Goal: Task Accomplishment & Management: Use online tool/utility

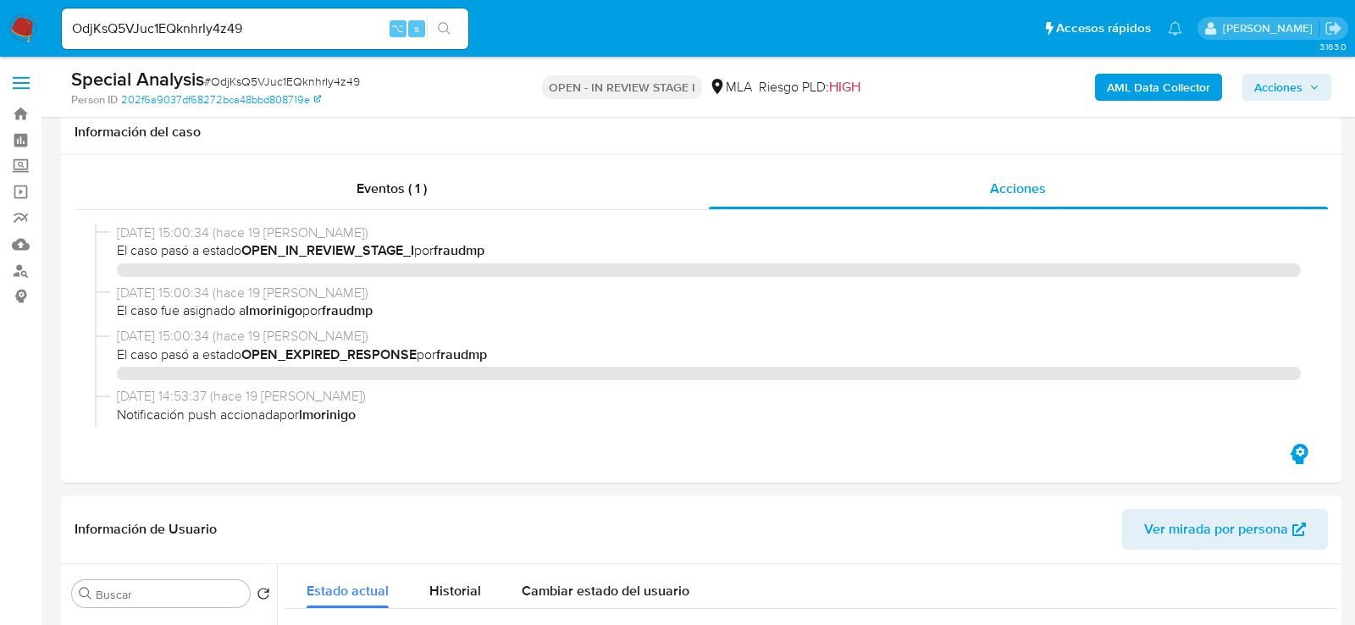
select select "10"
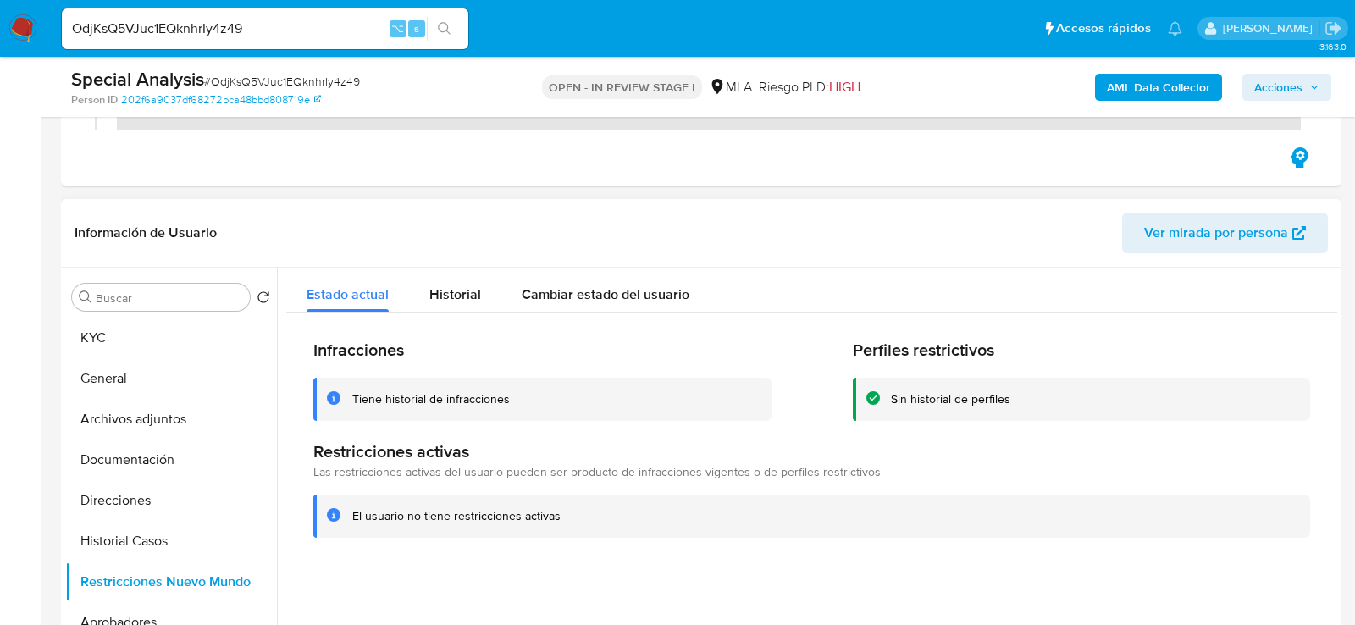
scroll to position [307, 0]
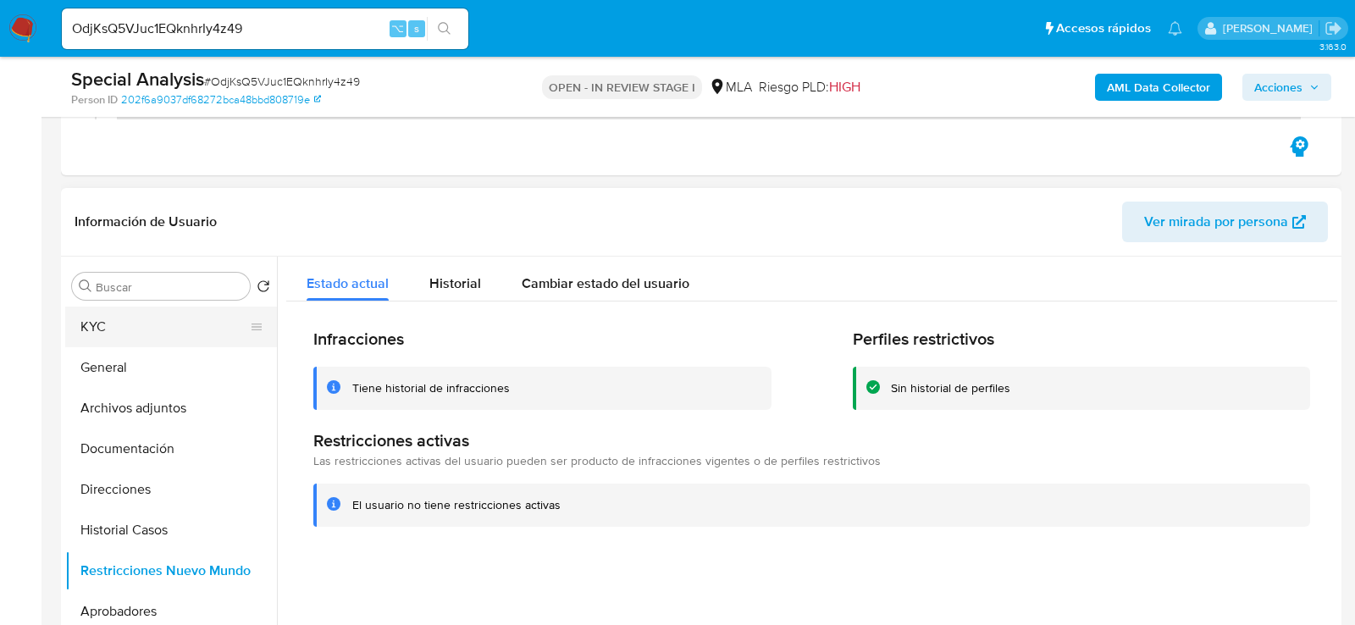
click at [132, 325] on button "KYC" at bounding box center [164, 326] width 198 height 41
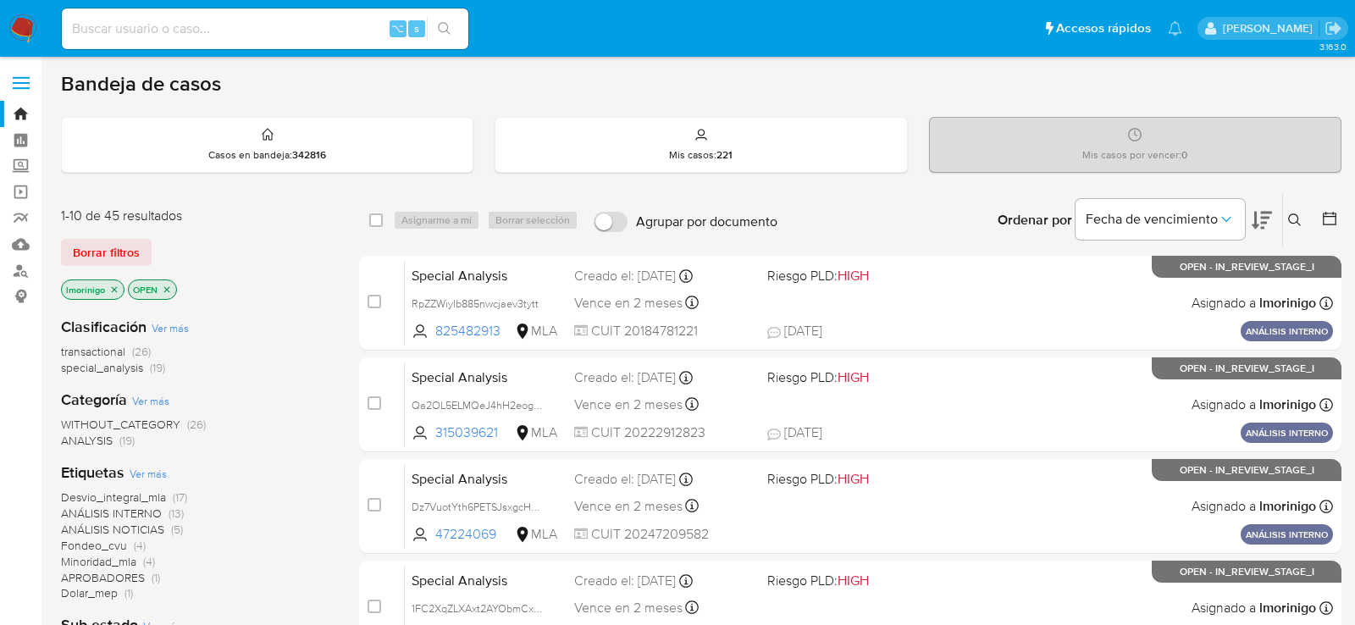
click at [169, 284] on icon "close-filter" at bounding box center [167, 289] width 10 height 10
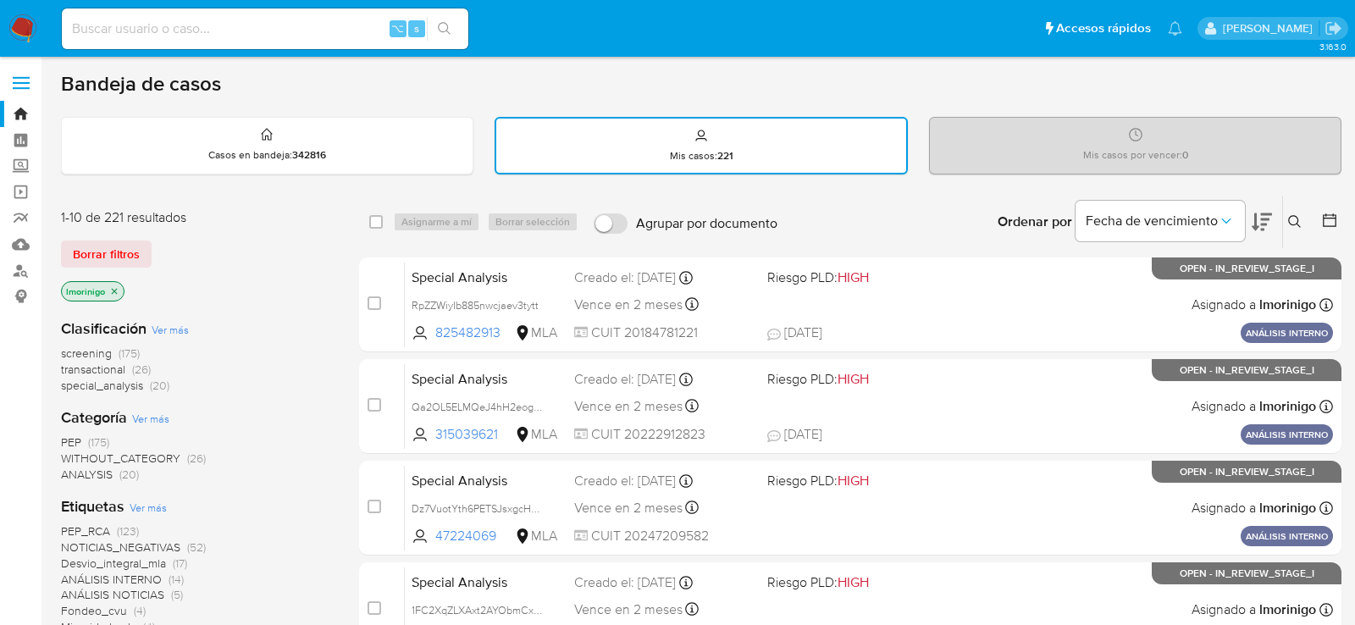
click at [112, 288] on icon "close-filter" at bounding box center [114, 291] width 10 height 10
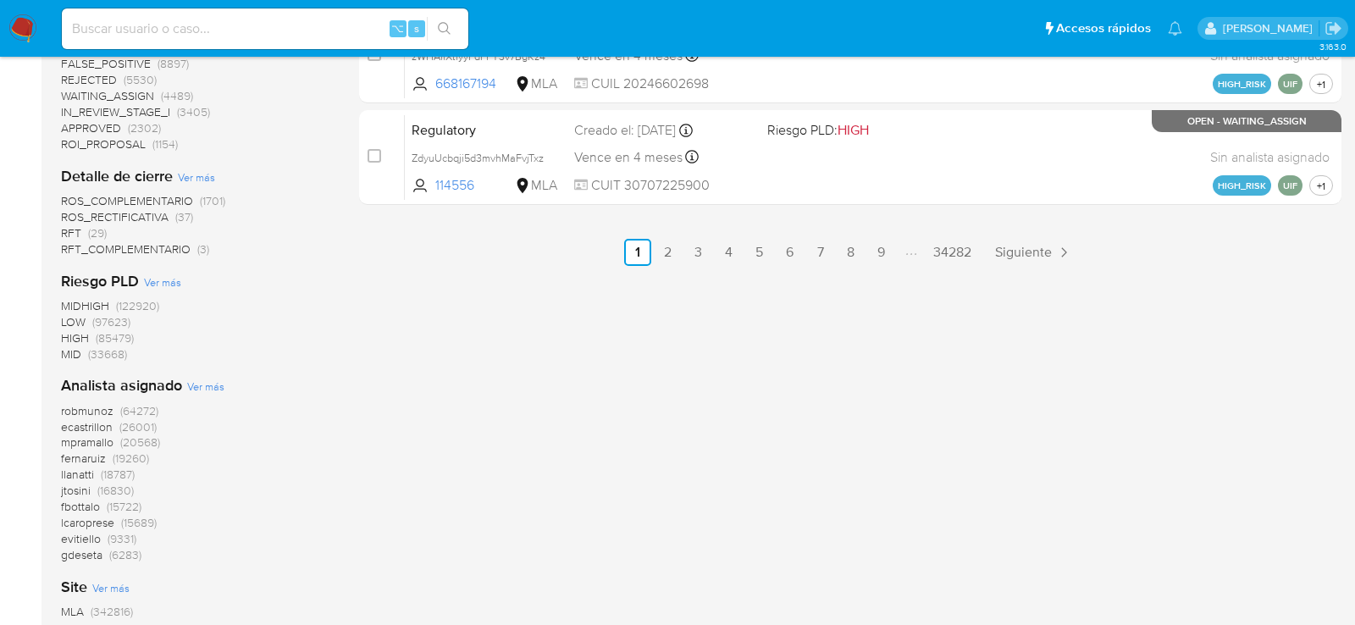
scroll to position [1101, 0]
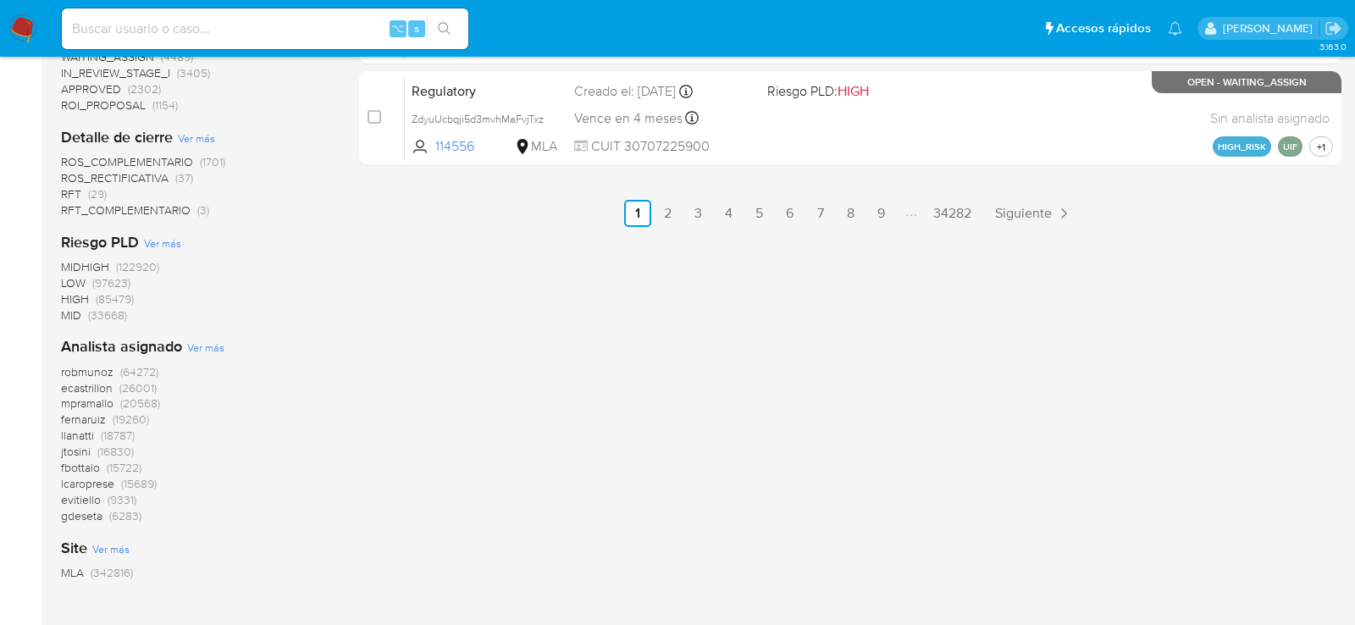
click at [217, 348] on span "Ver más" at bounding box center [205, 347] width 37 height 15
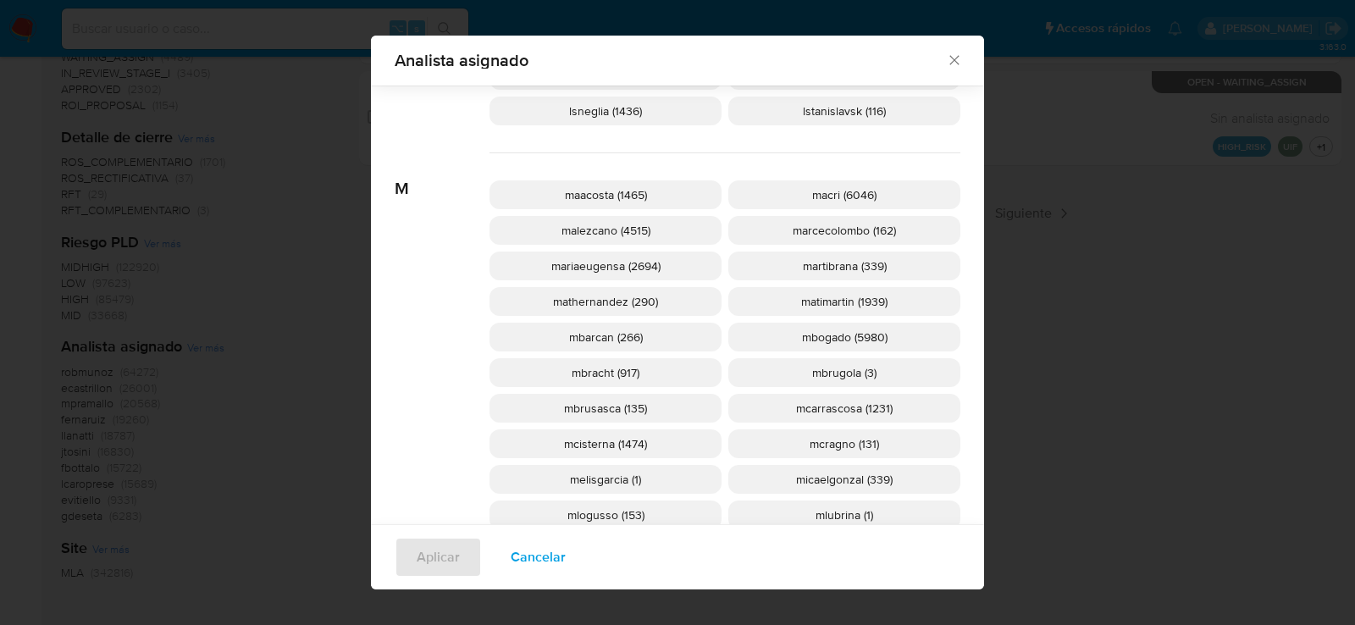
scroll to position [1508, 0]
click at [570, 449] on span "mcisterna (1474)" at bounding box center [605, 446] width 83 height 17
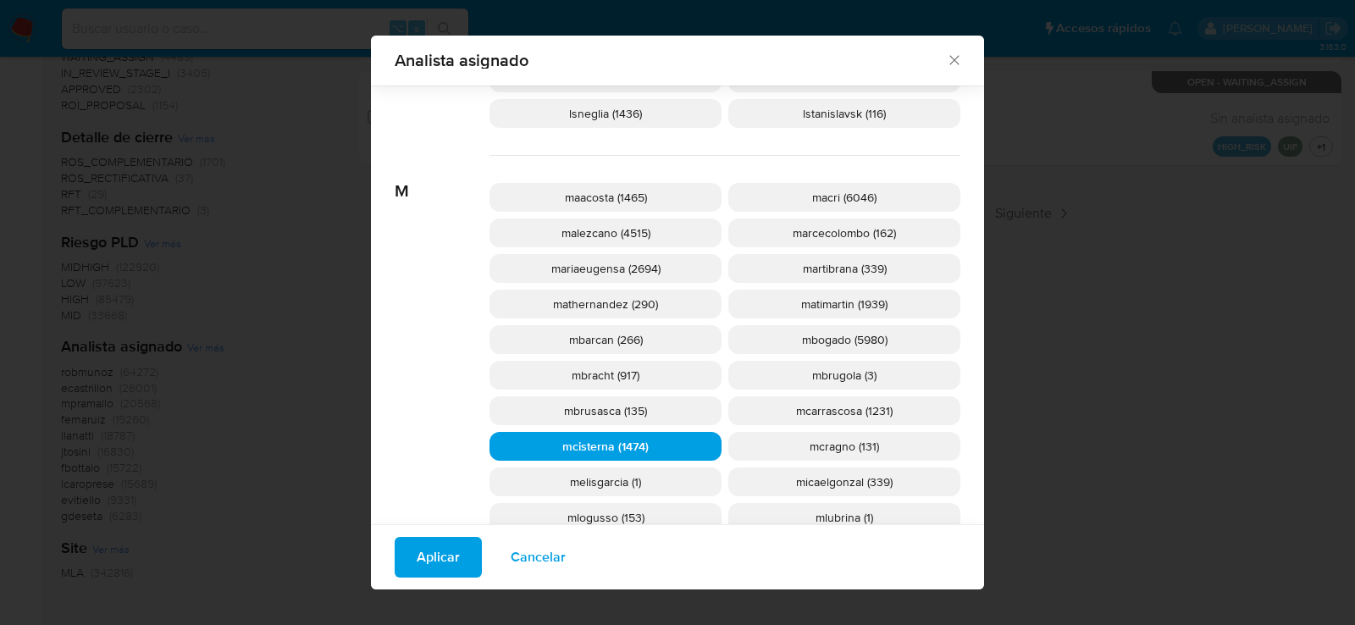
click at [445, 555] on span "Aplicar" at bounding box center [438, 556] width 43 height 37
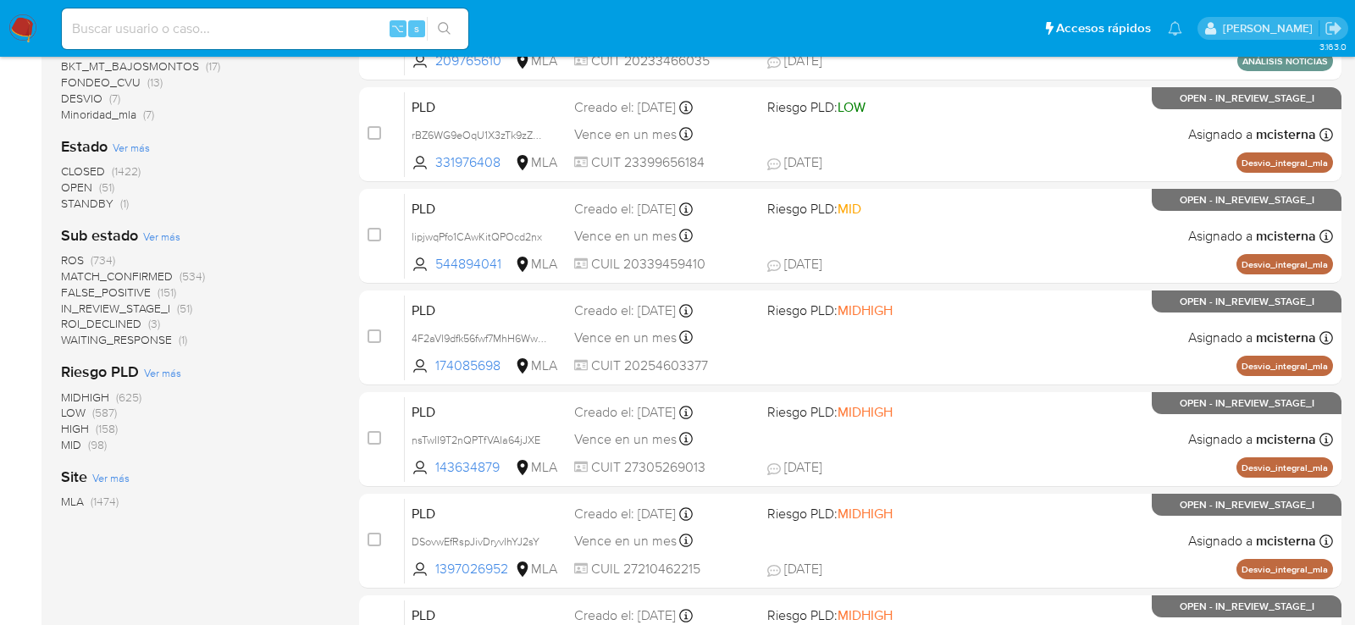
scroll to position [563, 0]
